Goal: Transaction & Acquisition: Book appointment/travel/reservation

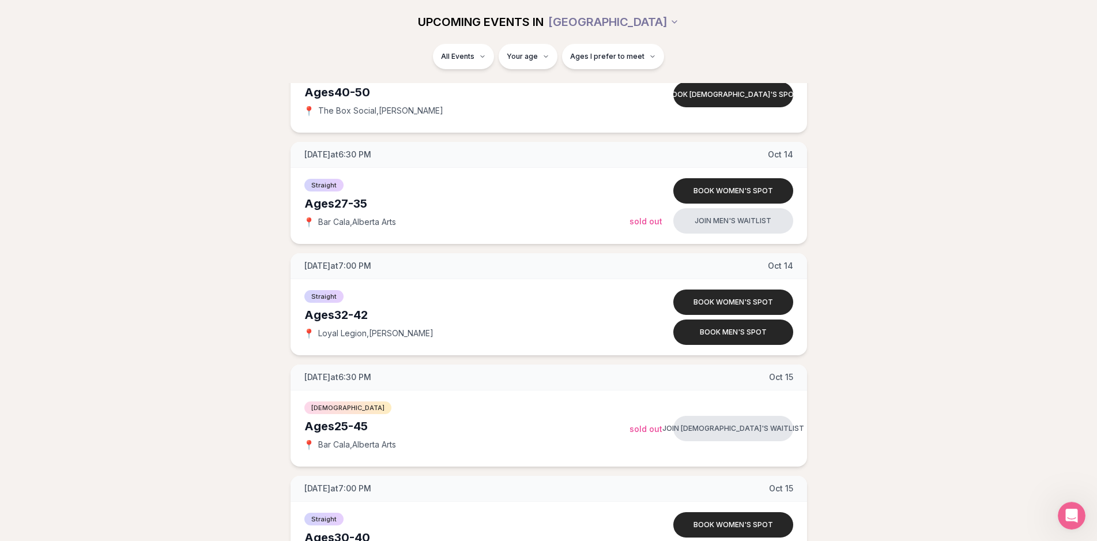
scroll to position [1647, 0]
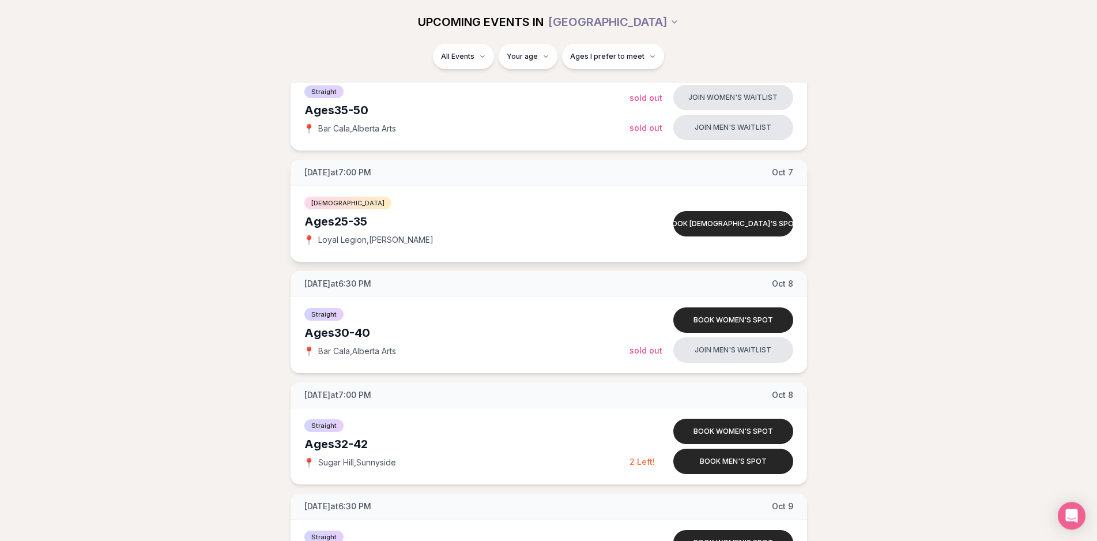
scroll to position [1000, 0]
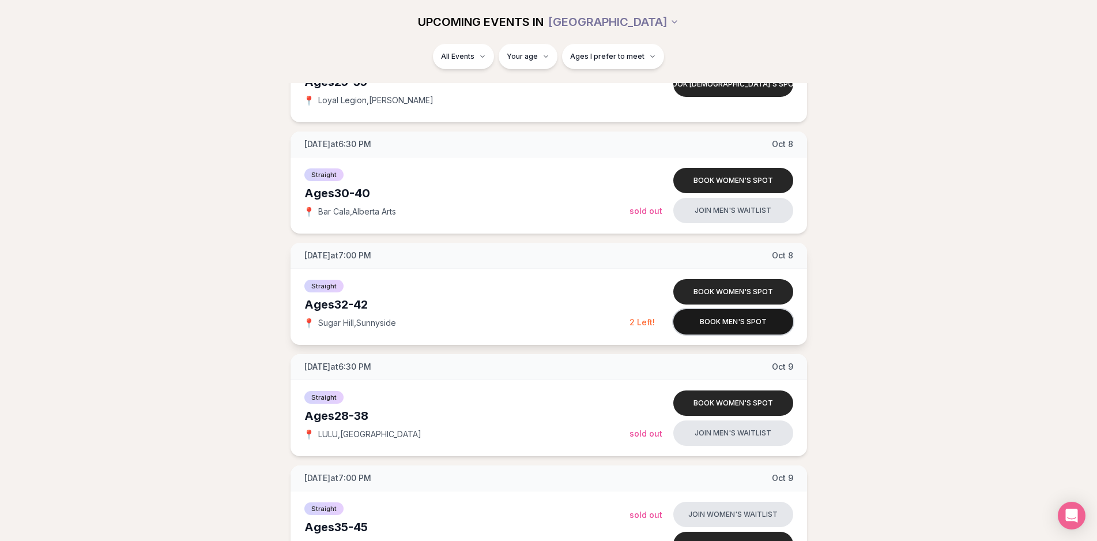
click at [728, 315] on button "Book men's spot" at bounding box center [733, 321] width 120 height 25
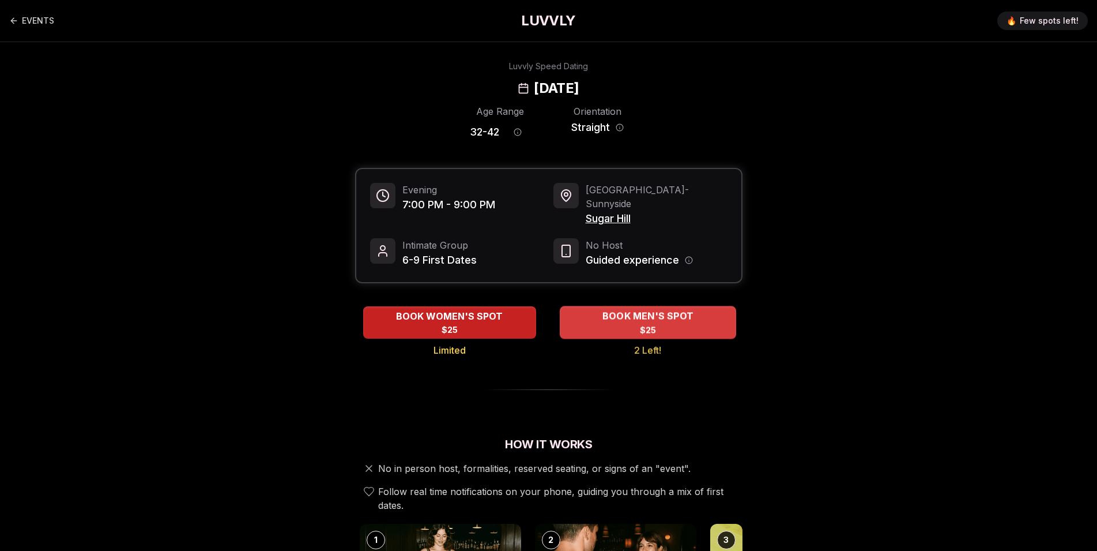
click at [641, 324] on span "$25" at bounding box center [647, 330] width 17 height 12
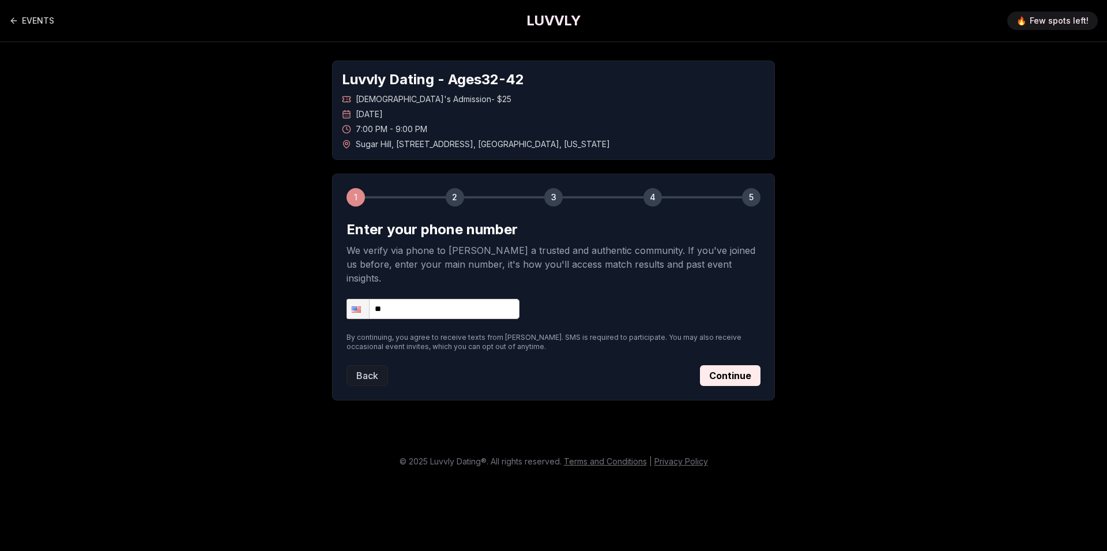
click at [493, 299] on input "**" at bounding box center [433, 309] width 173 height 20
type input "**********"
click at [714, 365] on button "Continue" at bounding box center [730, 375] width 61 height 21
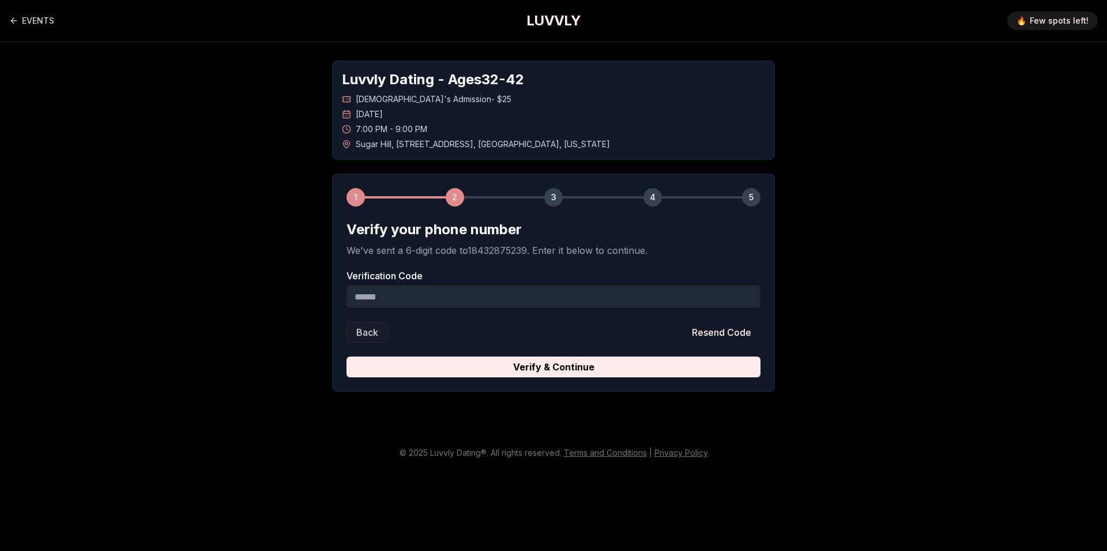
click at [656, 297] on input "Verification Code" at bounding box center [554, 296] width 414 height 23
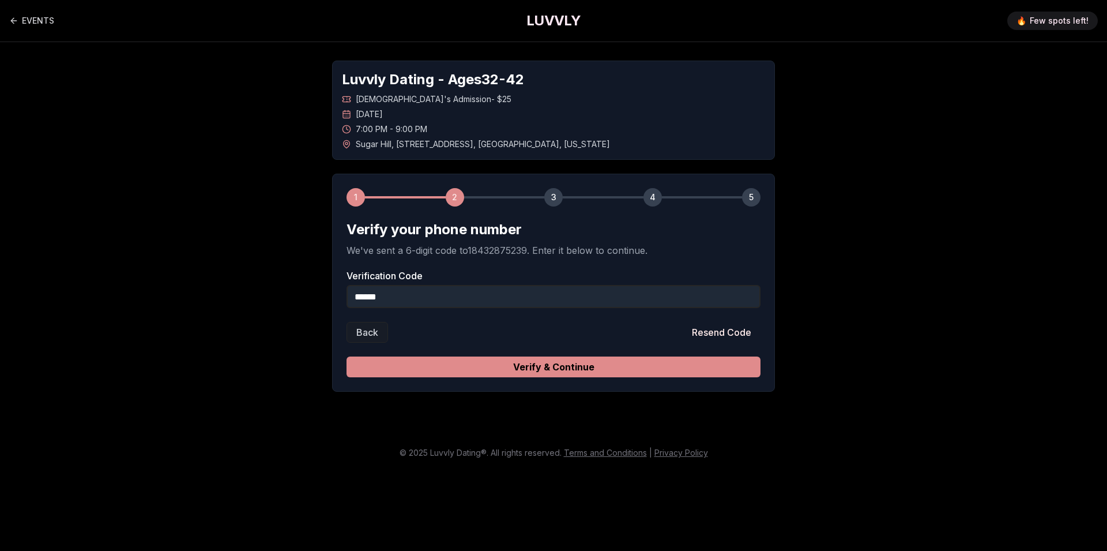
type input "******"
click at [659, 366] on button "Verify & Continue" at bounding box center [554, 366] width 414 height 21
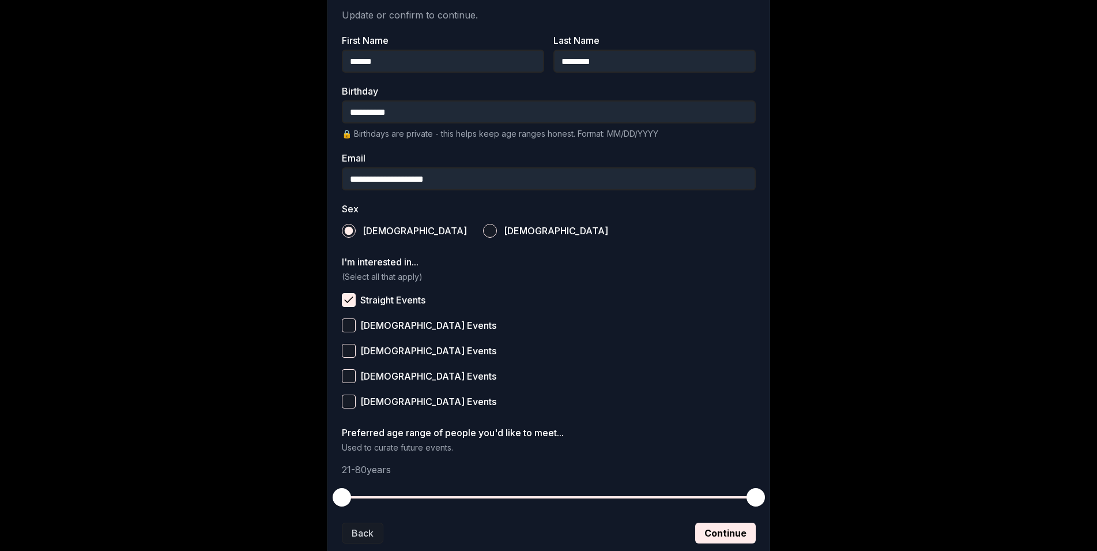
scroll to position [318, 0]
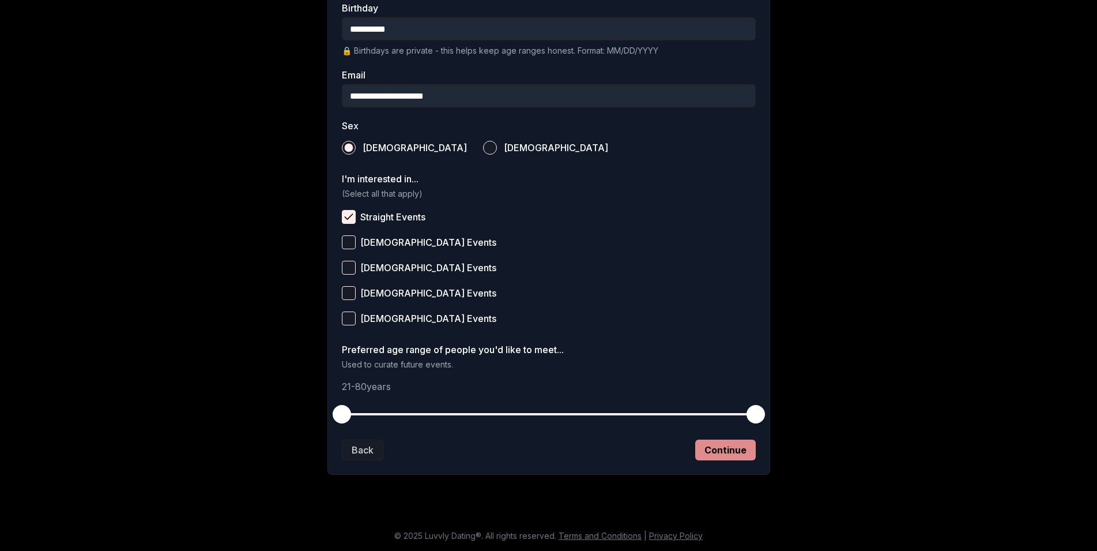
click at [737, 457] on button "Continue" at bounding box center [725, 449] width 61 height 21
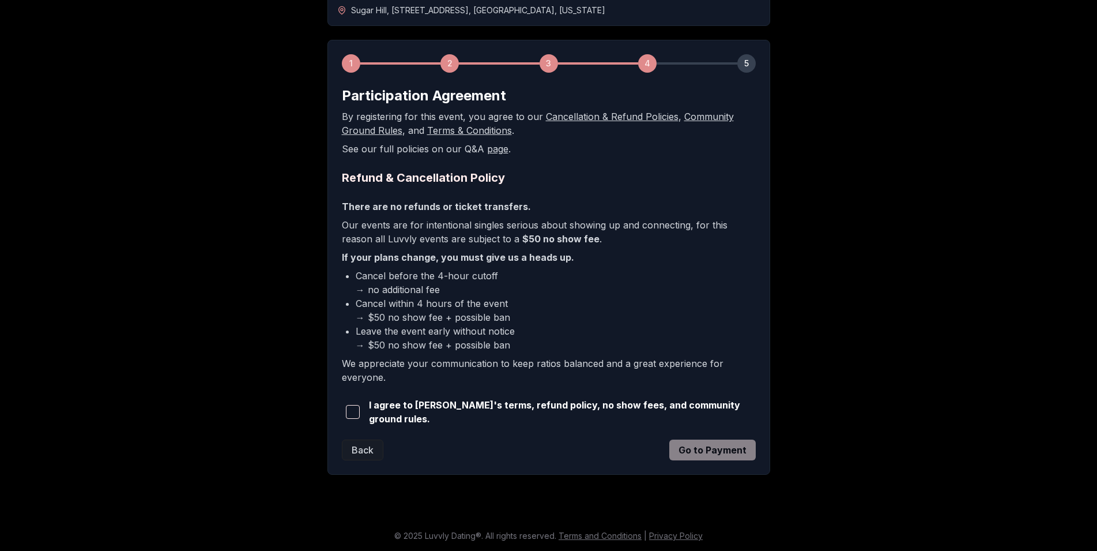
scroll to position [131, 0]
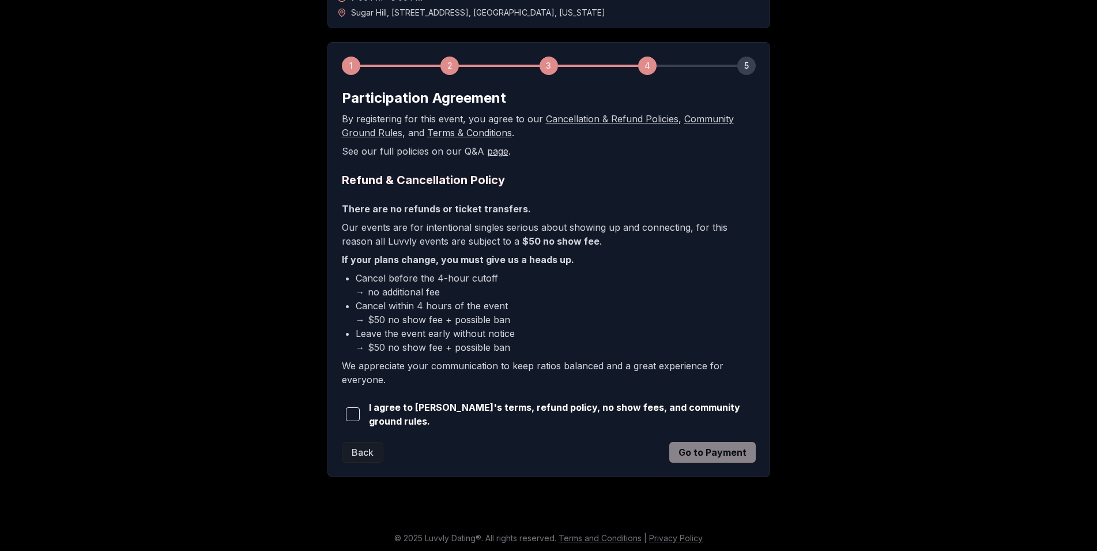
click at [360, 415] on span "button" at bounding box center [353, 414] width 14 height 14
click at [726, 452] on button "Go to Payment" at bounding box center [712, 452] width 86 height 21
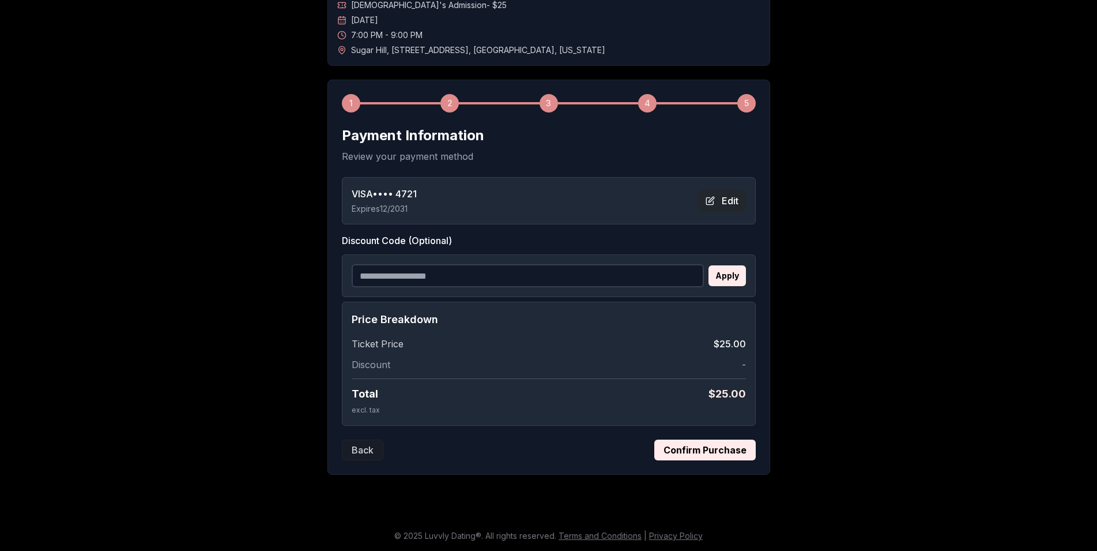
click at [732, 197] on button "Edit" at bounding box center [722, 200] width 48 height 21
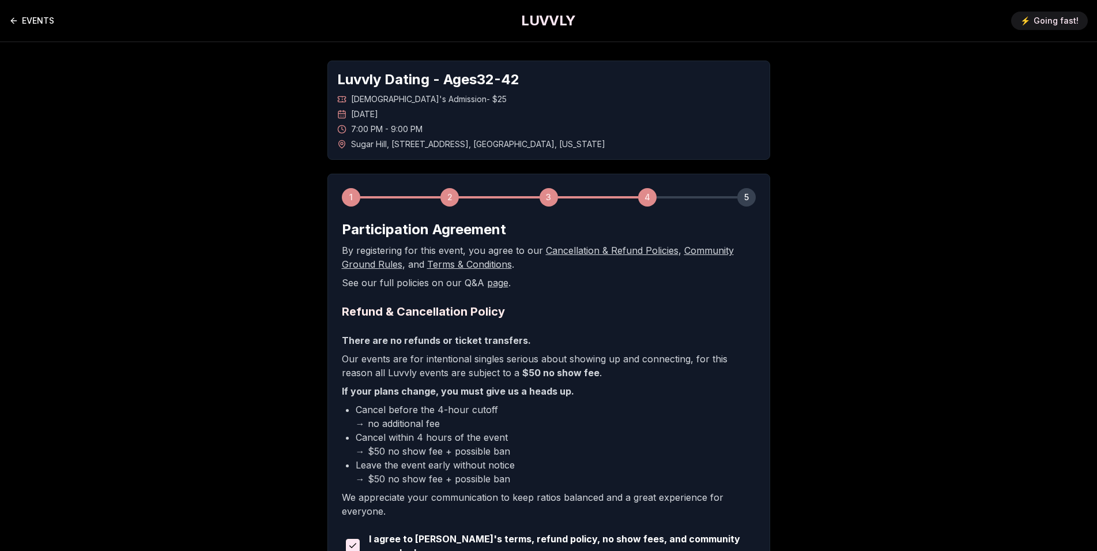
click at [34, 20] on link "EVENTS" at bounding box center [31, 20] width 45 height 23
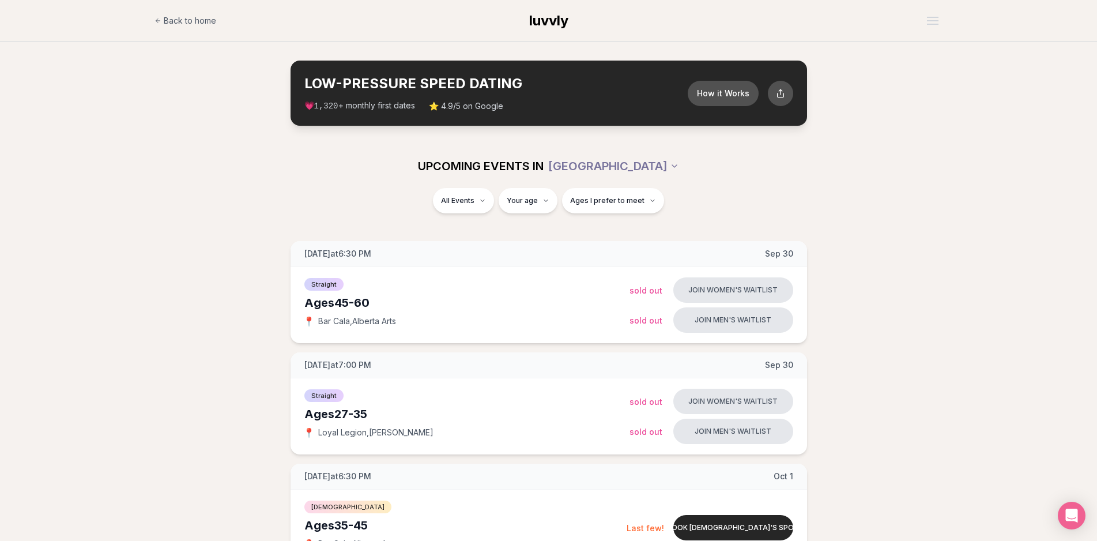
click at [555, 17] on span "luvvly" at bounding box center [548, 20] width 39 height 17
